Goal: Find specific fact: Find specific fact

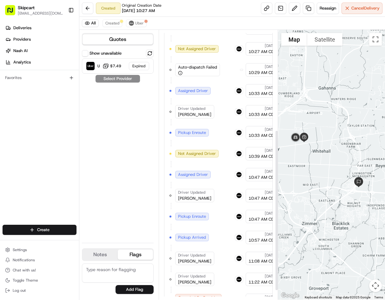
scroll to position [183, 0]
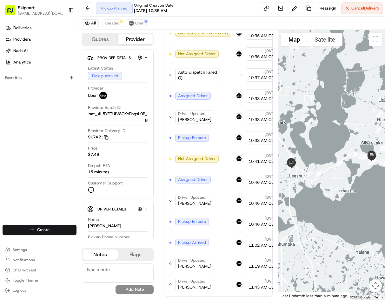
click at [200, 286] on span "[PERSON_NAME]" at bounding box center [194, 288] width 33 height 6
copy div "[PERSON_NAME]"
